Goal: Find specific page/section: Find specific page/section

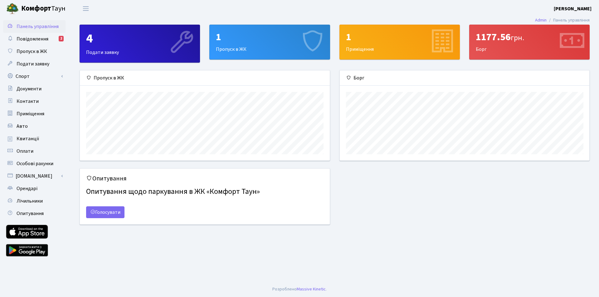
scroll to position [90, 250]
click at [37, 41] on span "Повідомлення" at bounding box center [33, 39] width 32 height 7
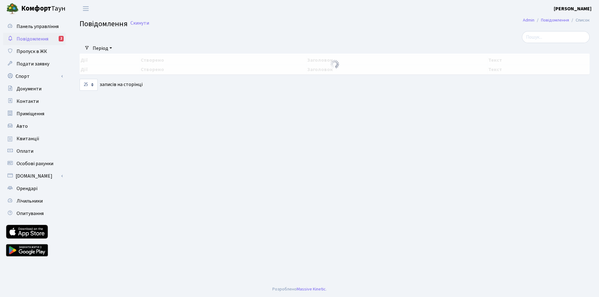
select select "25"
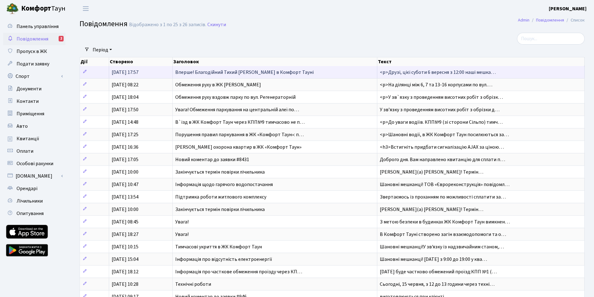
click at [268, 73] on span "Вперше! Благодійний Тихий [PERSON_NAME] в Комфорт Тауні" at bounding box center [244, 72] width 139 height 7
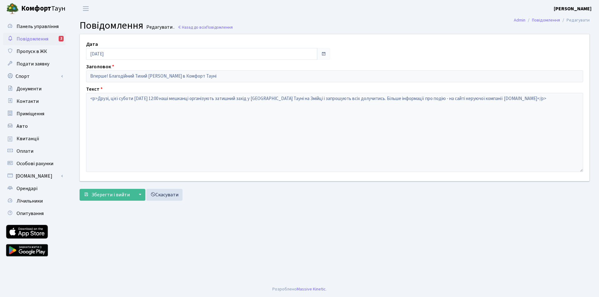
click at [32, 40] on span "Повідомлення" at bounding box center [33, 39] width 32 height 7
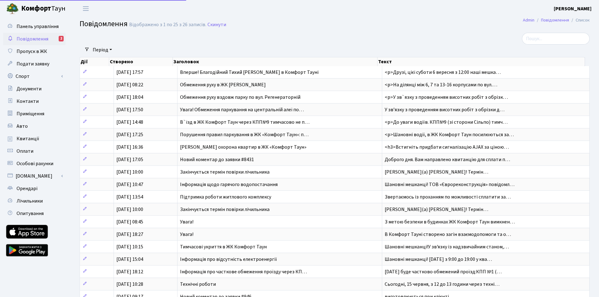
select select "25"
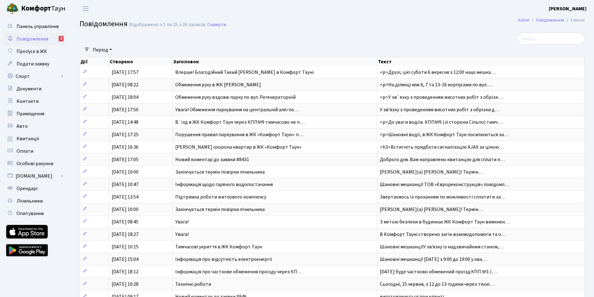
click at [33, 39] on span "Повідомлення" at bounding box center [33, 39] width 32 height 7
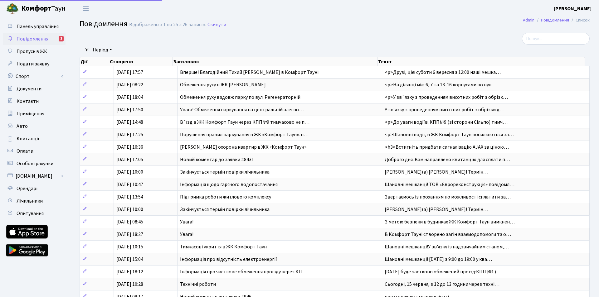
select select "25"
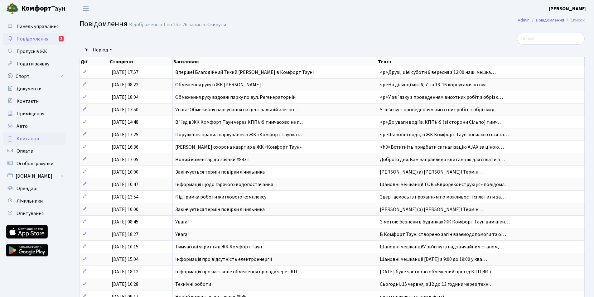
click at [27, 138] on span "Квитанції" at bounding box center [28, 138] width 23 height 7
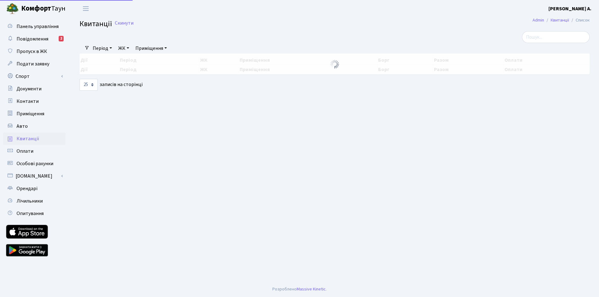
select select "25"
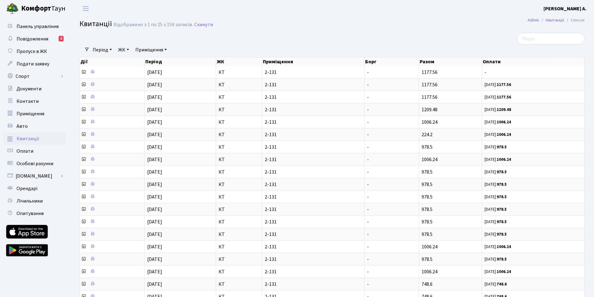
click at [437, 37] on div at bounding box center [504, 39] width 162 height 12
